Goal: Connect with others: Connect with others

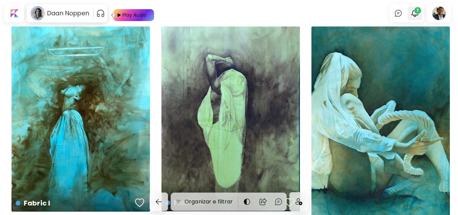
click at [347, 10] on span "7" at bounding box center [417, 10] width 7 height 7
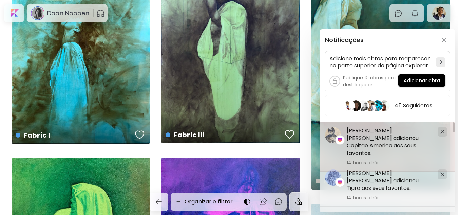
click at [347, 131] on h5 "[PERSON_NAME] [PERSON_NAME] adicionou Capitão America aos seus favoritos." at bounding box center [390, 142] width 86 height 30
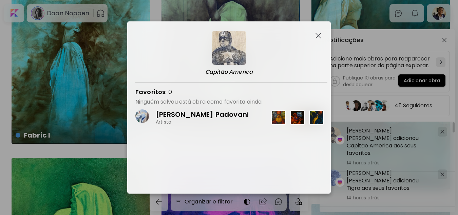
click at [185, 112] on p "[PERSON_NAME] Padovani" at bounding box center [202, 114] width 93 height 9
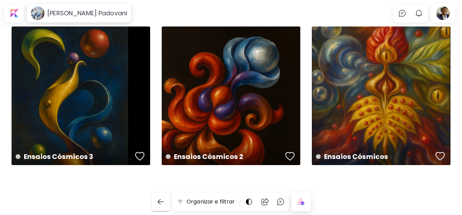
click at [159, 203] on img "button" at bounding box center [160, 202] width 8 height 8
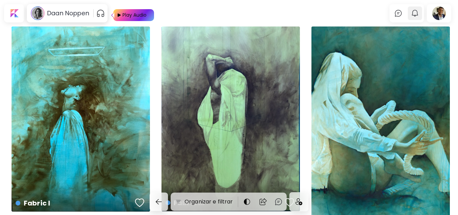
click at [347, 14] on img "button" at bounding box center [415, 13] width 8 height 8
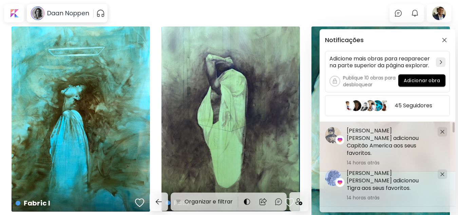
click at [347, 131] on h5 "[PERSON_NAME] [PERSON_NAME] adicionou Capitão America aos seus favoritos." at bounding box center [390, 142] width 86 height 30
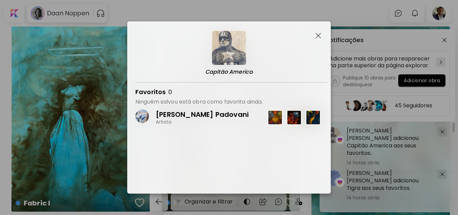
click at [221, 116] on p "[PERSON_NAME] Padovani" at bounding box center [202, 114] width 93 height 9
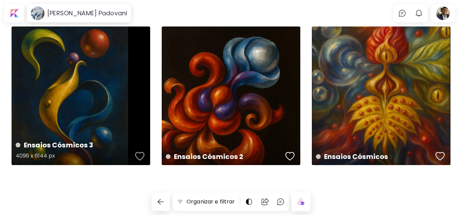
click at [140, 157] on div "button" at bounding box center [140, 156] width 10 height 10
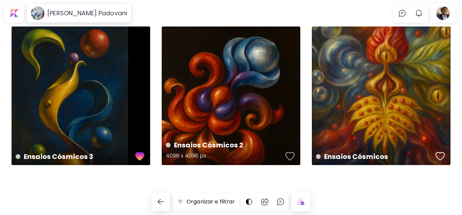
click at [289, 154] on div "button" at bounding box center [290, 156] width 10 height 10
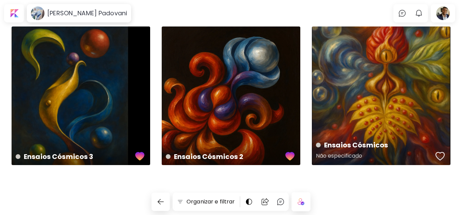
click at [347, 154] on div "button" at bounding box center [440, 156] width 10 height 10
